Goal: Task Accomplishment & Management: Manage account settings

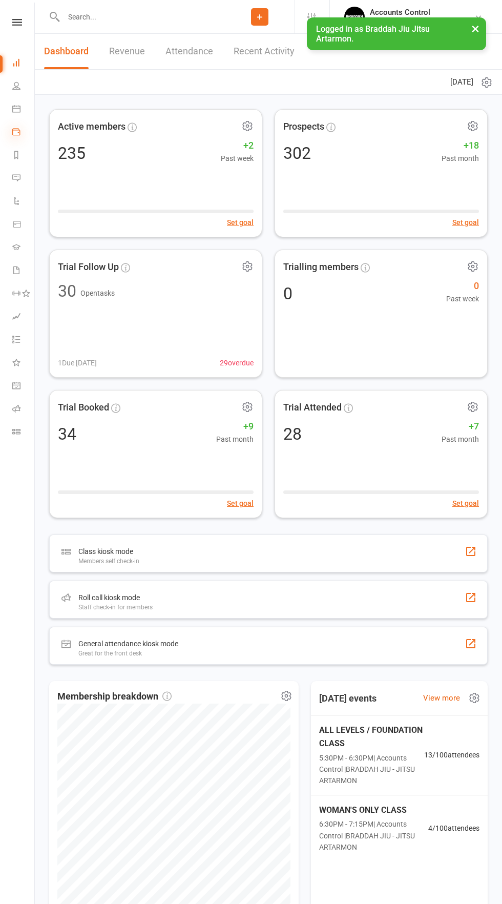
click at [16, 132] on icon at bounding box center [16, 132] width 8 height 8
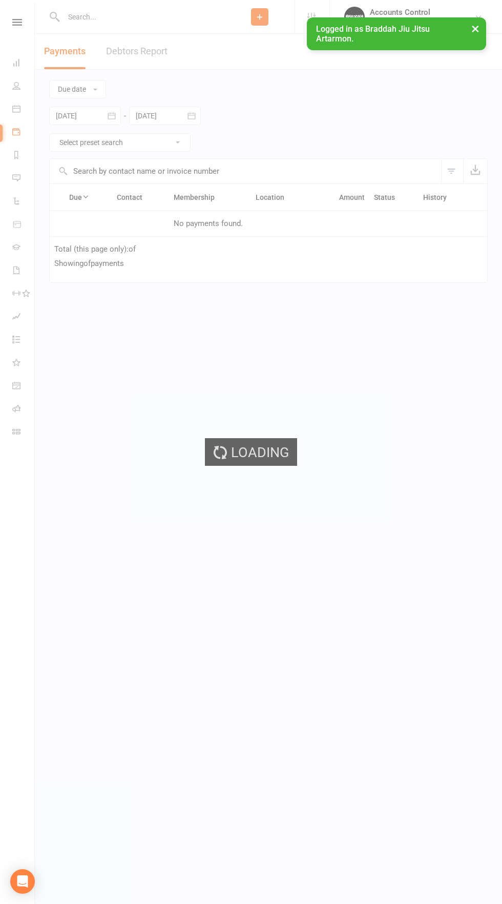
click at [18, 100] on div "Loading" at bounding box center [251, 452] width 502 height 904
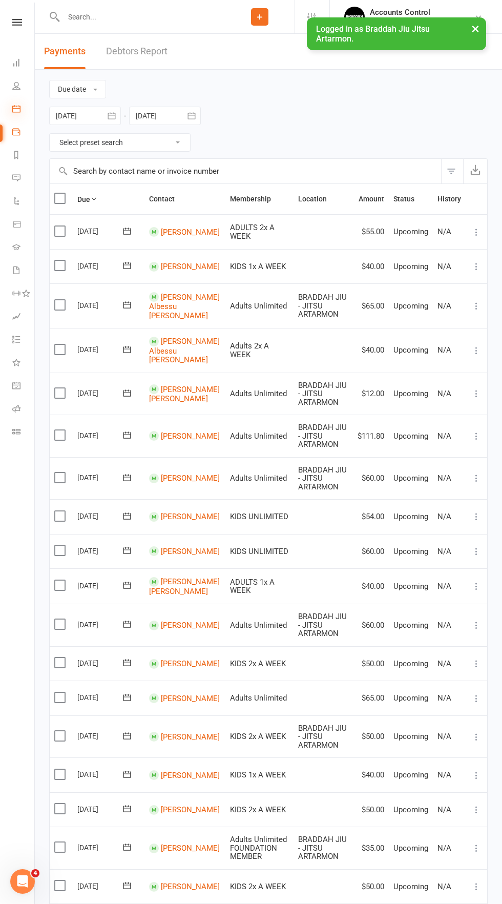
click at [16, 109] on icon at bounding box center [16, 109] width 8 height 8
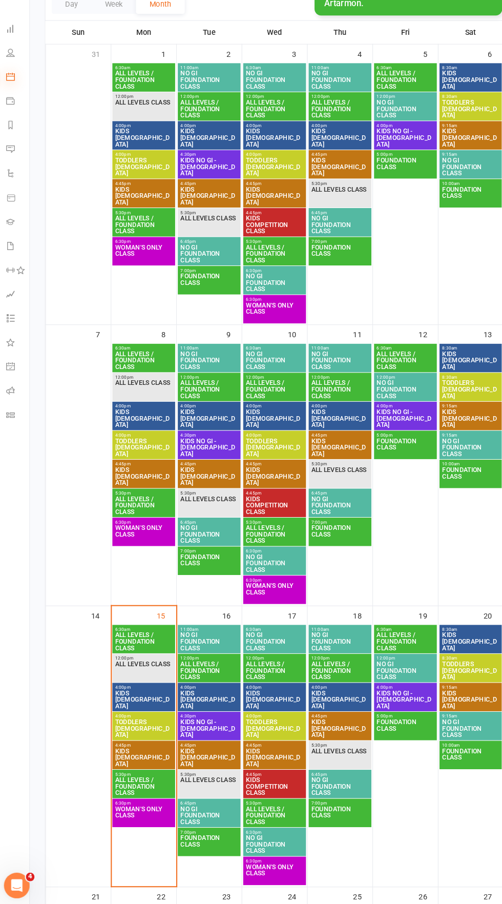
scroll to position [149, 0]
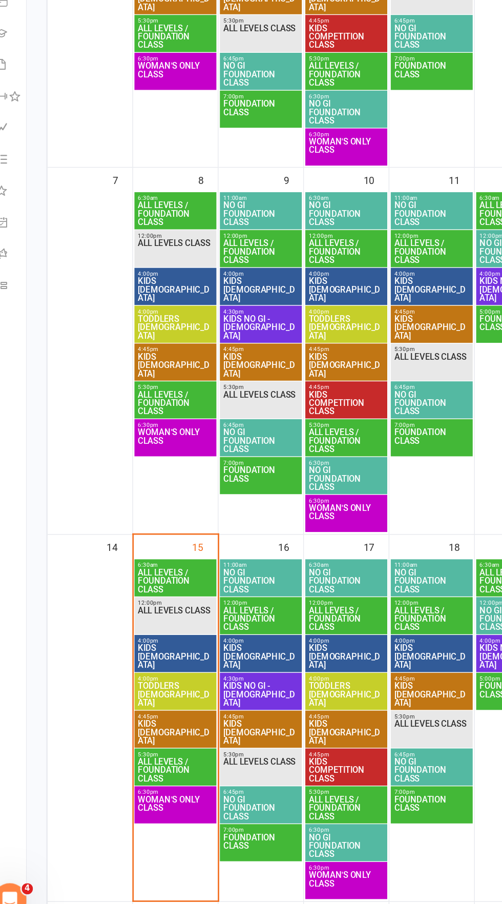
click at [138, 812] on span "WOMAN'S ONLY CLASS" at bounding box center [144, 814] width 56 height 18
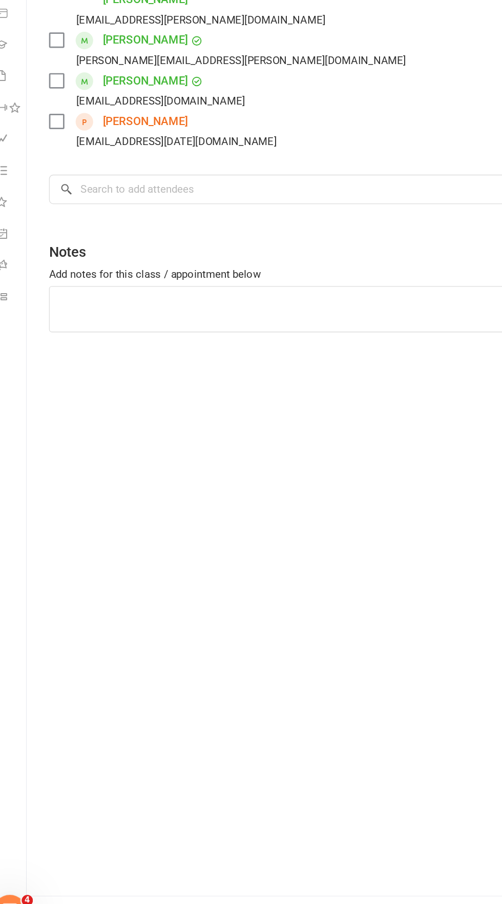
click at [112, 295] on link "Lu Zhai" at bounding box center [122, 303] width 62 height 16
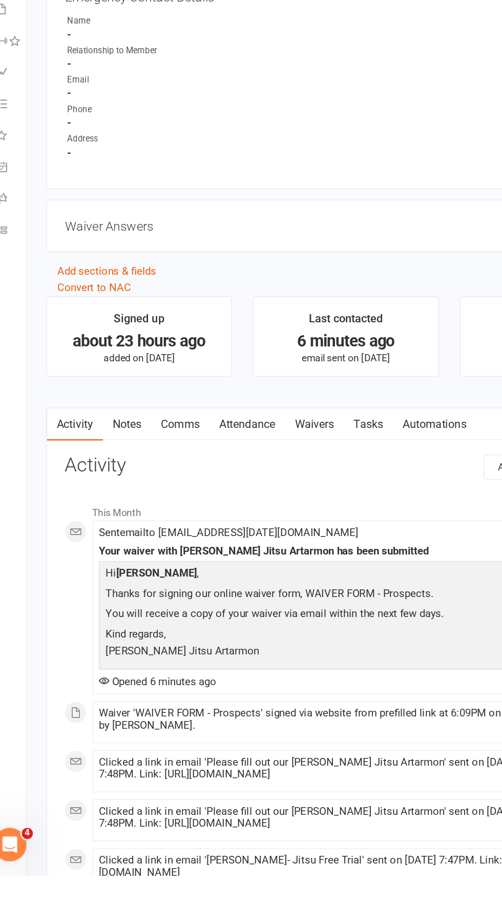
click at [255, 579] on link "Waivers" at bounding box center [245, 574] width 43 height 24
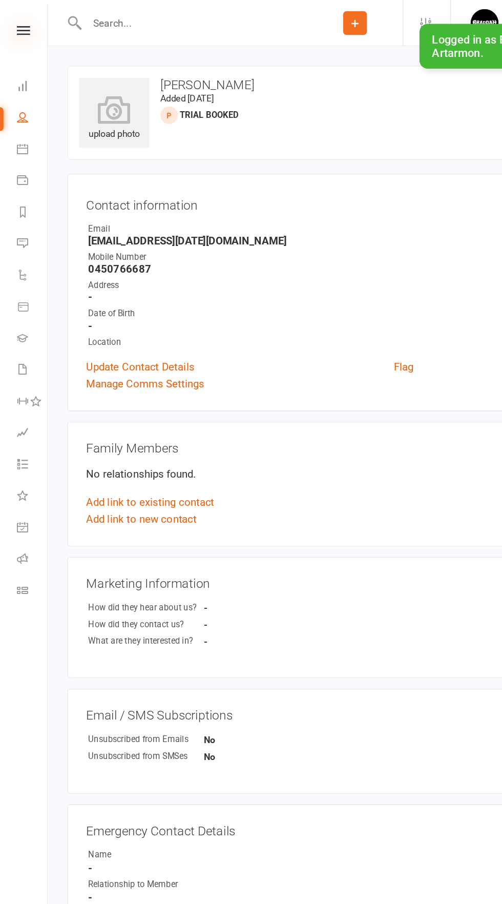
click at [17, 23] on icon at bounding box center [17, 22] width 10 height 7
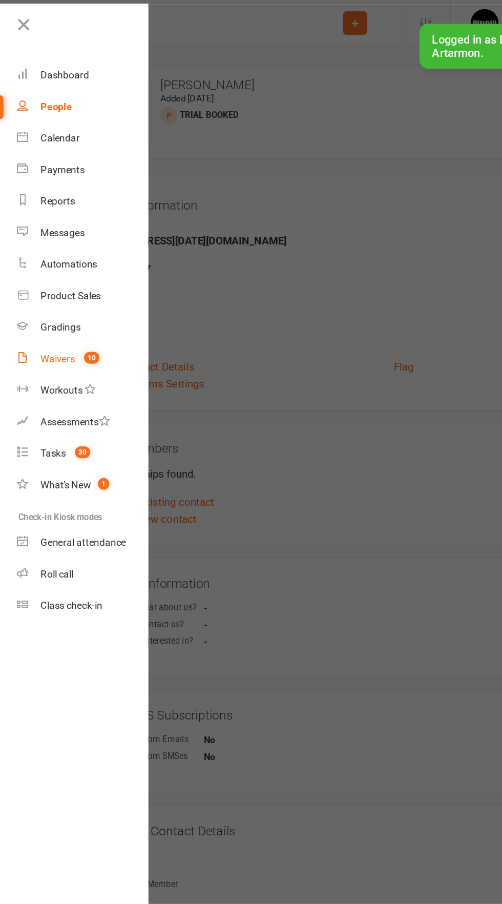
click at [39, 264] on div "Waivers" at bounding box center [42, 262] width 25 height 8
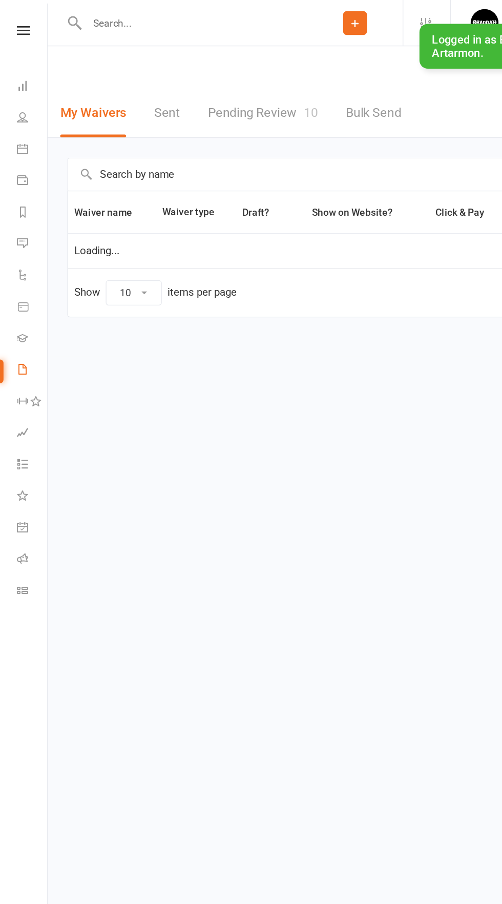
select select "50"
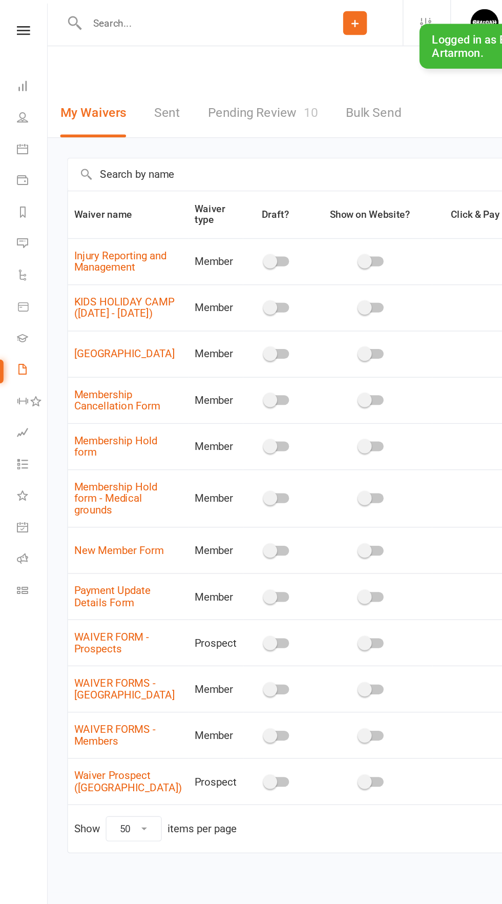
click at [192, 89] on link "Pending Review 10" at bounding box center [192, 82] width 80 height 35
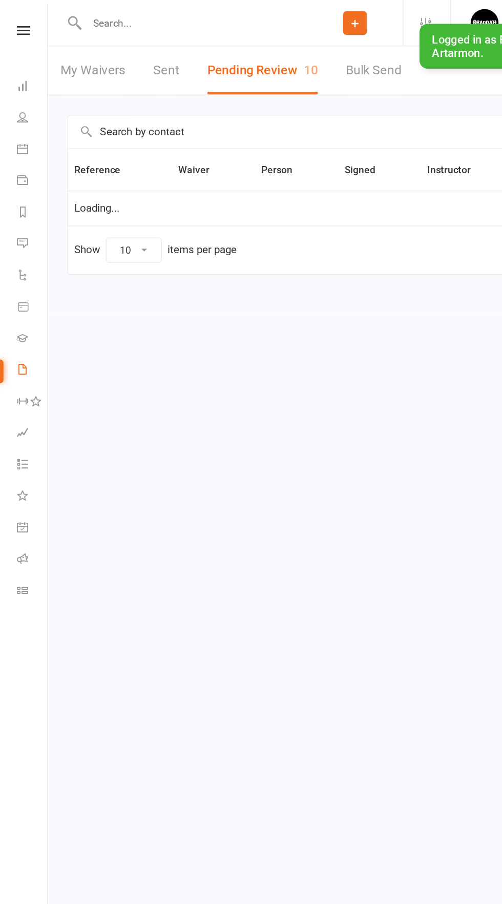
select select "50"
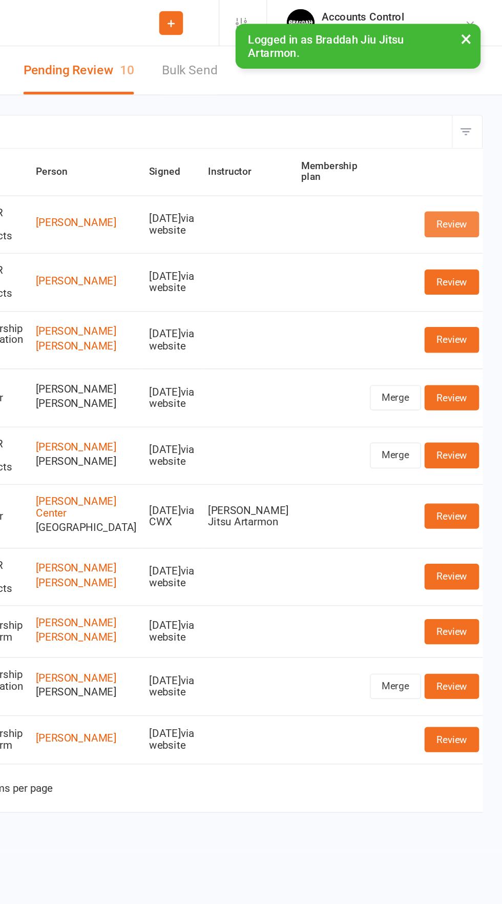
click at [479, 161] on link "Review" at bounding box center [465, 164] width 40 height 18
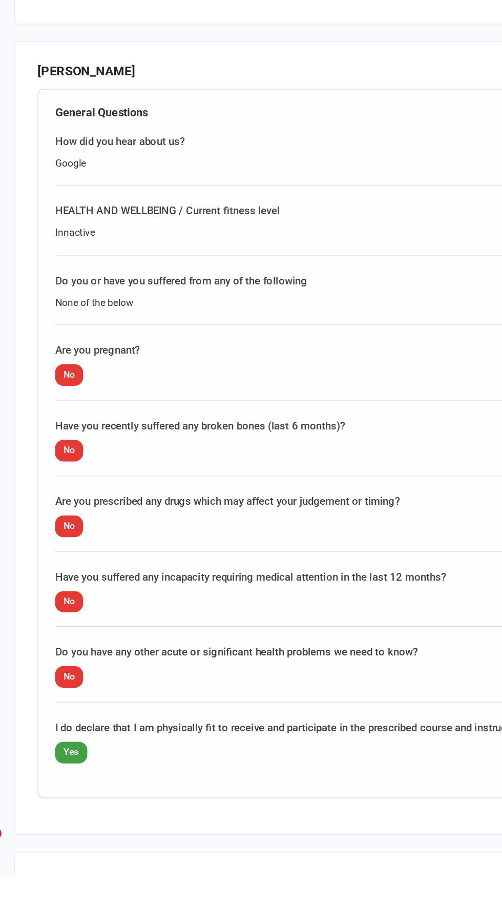
scroll to position [564, 0]
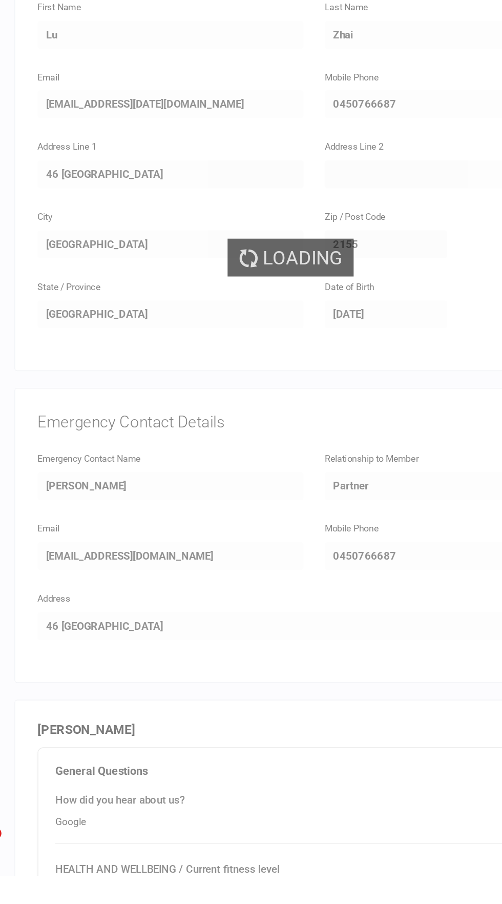
select select "50"
